Goal: Task Accomplishment & Management: Use online tool/utility

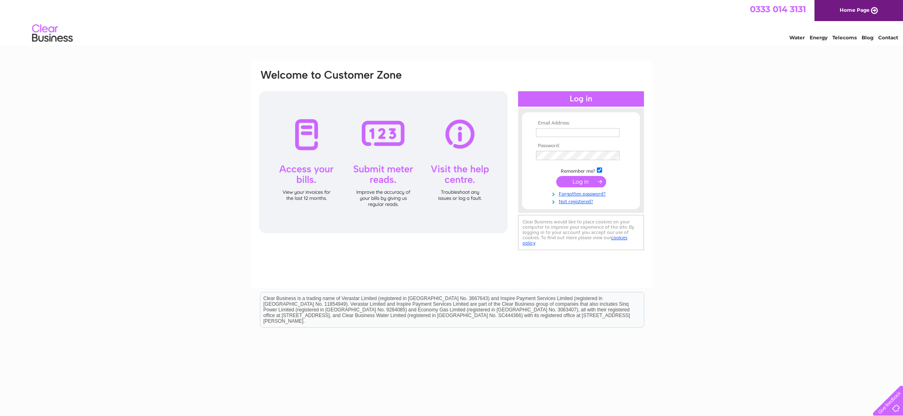
type input "bobandjoanarcher@gmail.com"
click at [577, 184] on input "submit" at bounding box center [581, 182] width 50 height 11
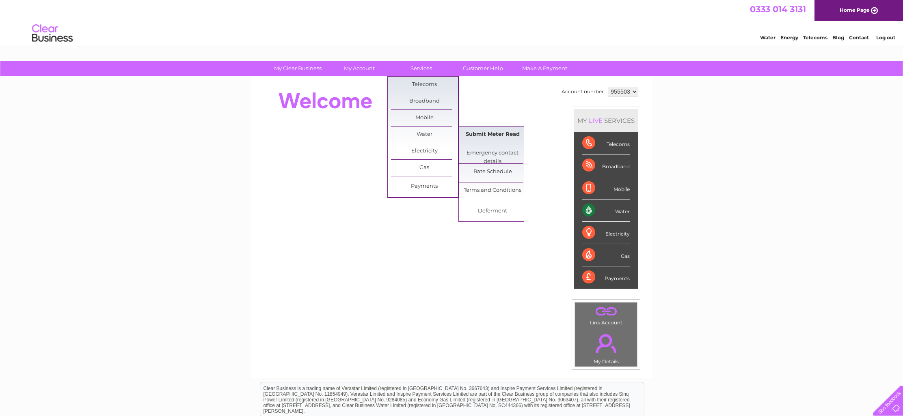
click at [490, 132] on link "Submit Meter Read" at bounding box center [492, 135] width 67 height 16
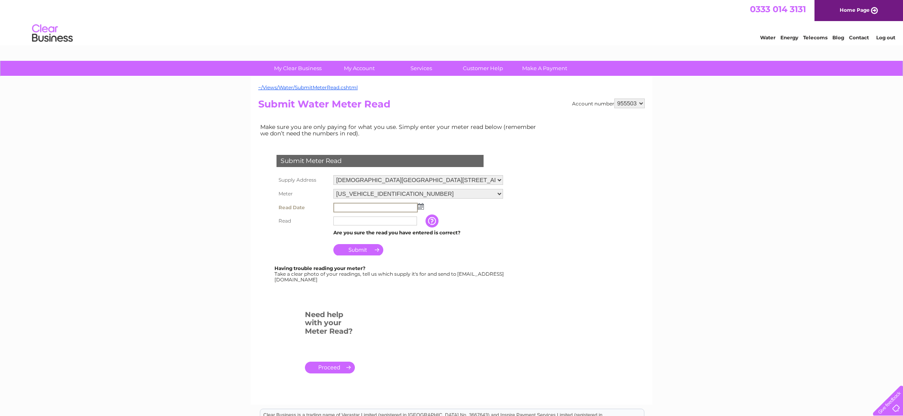
click at [352, 207] on input "text" at bounding box center [375, 208] width 84 height 10
click at [421, 205] on img at bounding box center [420, 206] width 6 height 6
click at [395, 237] on link "2" at bounding box center [392, 240] width 11 height 8
type input "2025/10/02"
click at [357, 220] on input "text" at bounding box center [375, 220] width 84 height 9
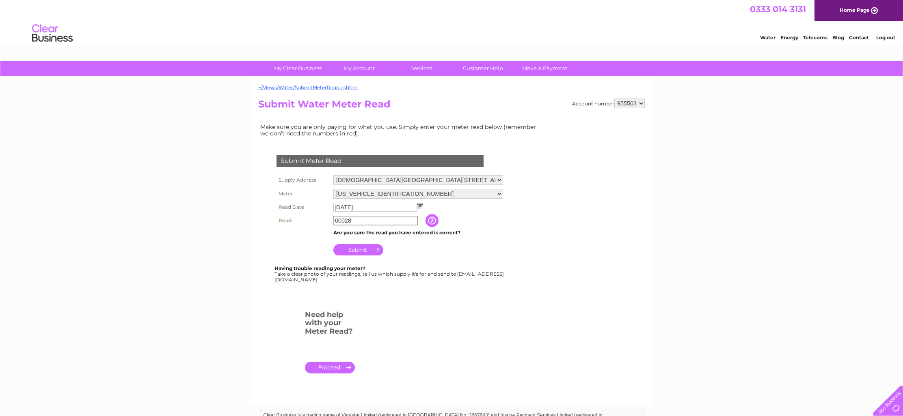
type input "00028"
click at [370, 248] on input "Submit" at bounding box center [358, 249] width 50 height 11
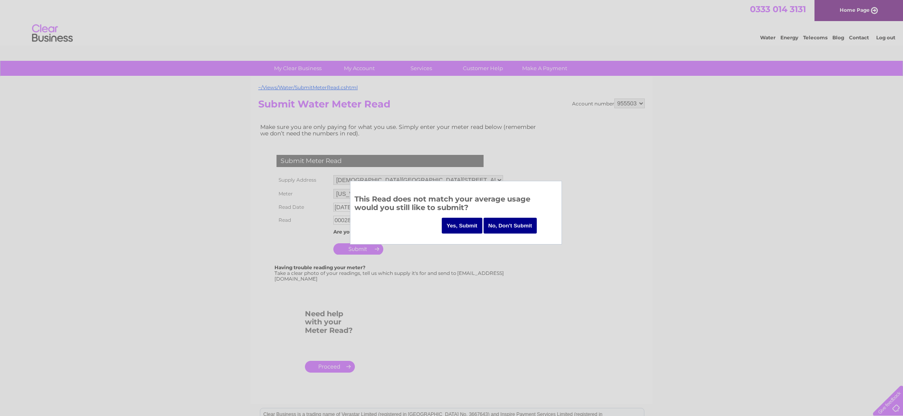
click at [458, 226] on input "Yes, Submit" at bounding box center [462, 226] width 41 height 16
